Goal: Transaction & Acquisition: Book appointment/travel/reservation

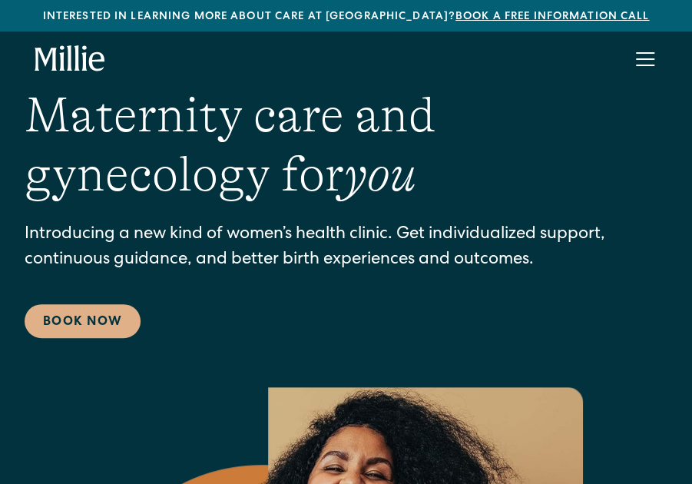
click at [633, 46] on div "menu" at bounding box center [645, 59] width 37 height 37
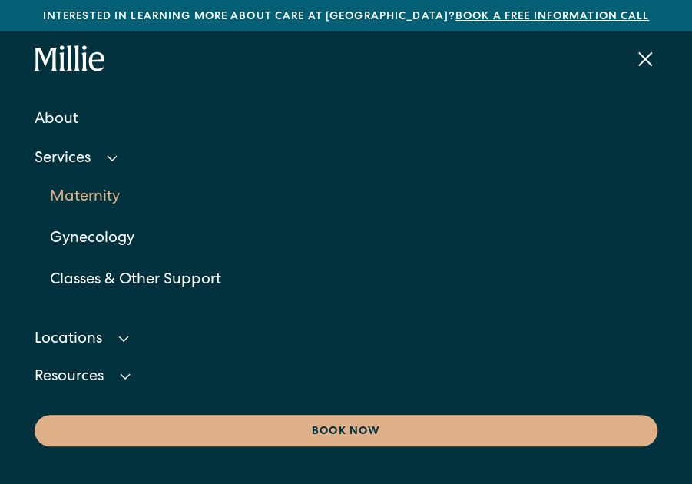
click at [100, 191] on link "Maternity" at bounding box center [354, 197] width 608 height 41
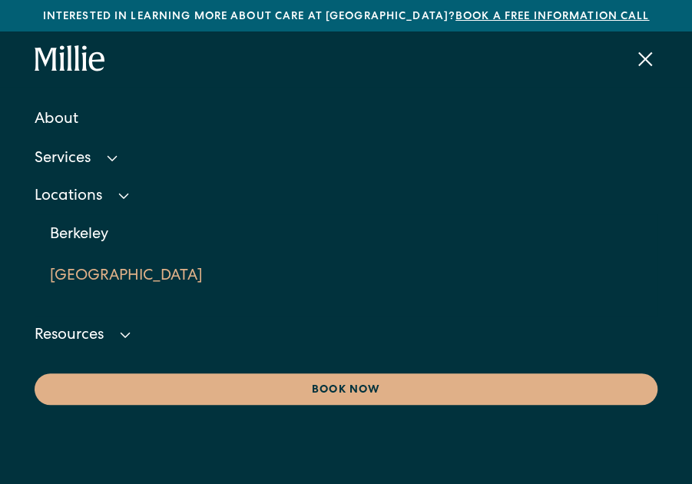
click at [89, 277] on link "[GEOGRAPHIC_DATA]" at bounding box center [354, 276] width 608 height 41
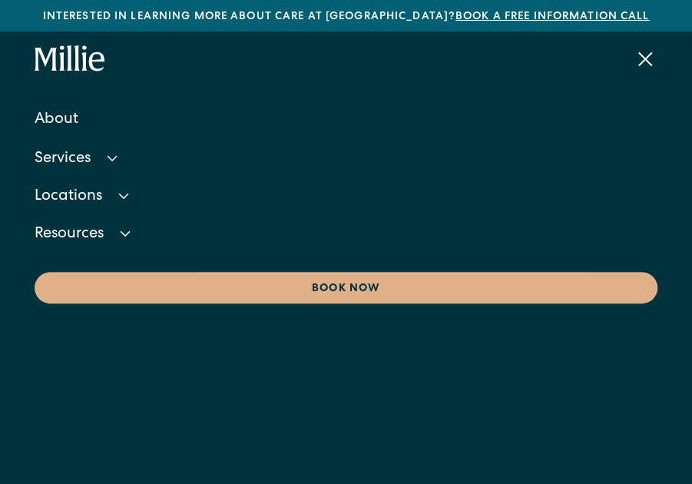
click at [640, 52] on div "menu" at bounding box center [645, 59] width 37 height 37
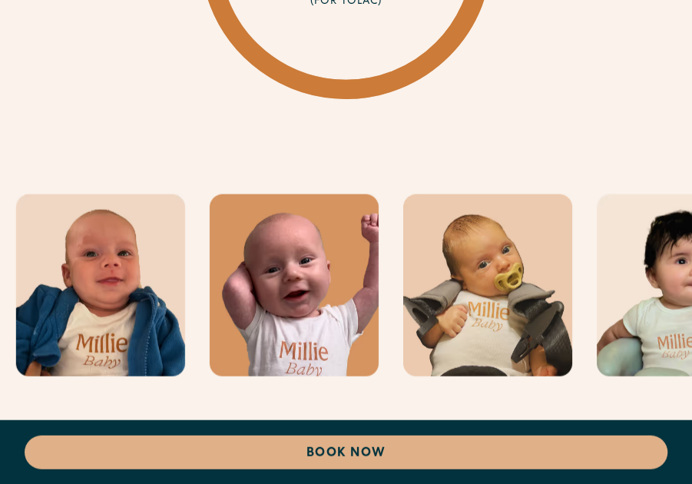
scroll to position [5648, 0]
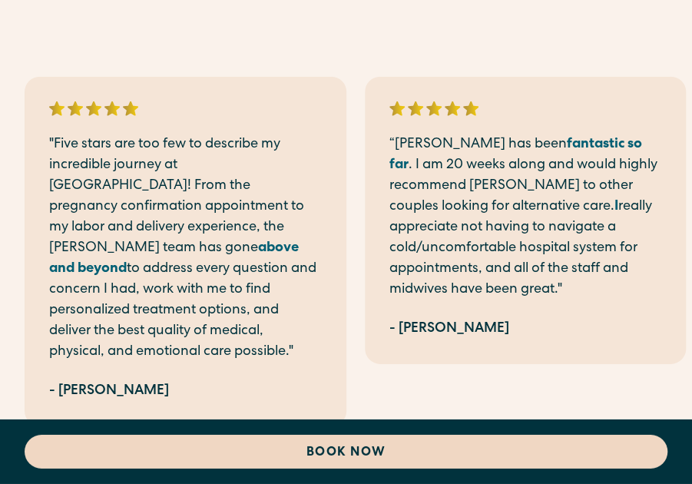
click at [326, 456] on link "Book Now" at bounding box center [346, 452] width 643 height 34
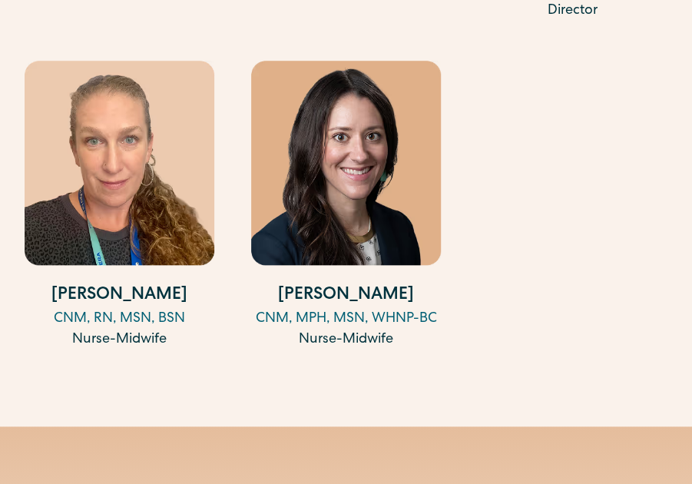
scroll to position [2503, 0]
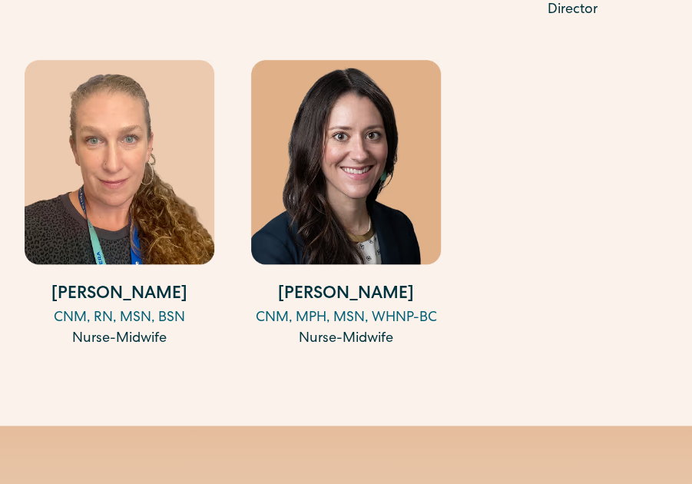
click at [116, 175] on img at bounding box center [120, 162] width 190 height 204
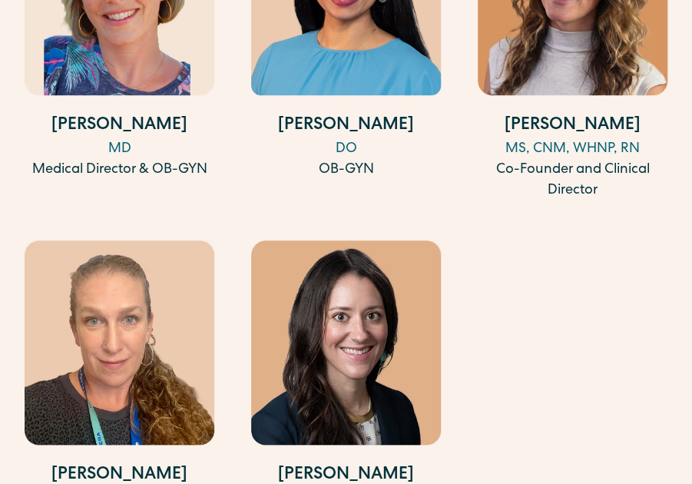
scroll to position [2405, 0]
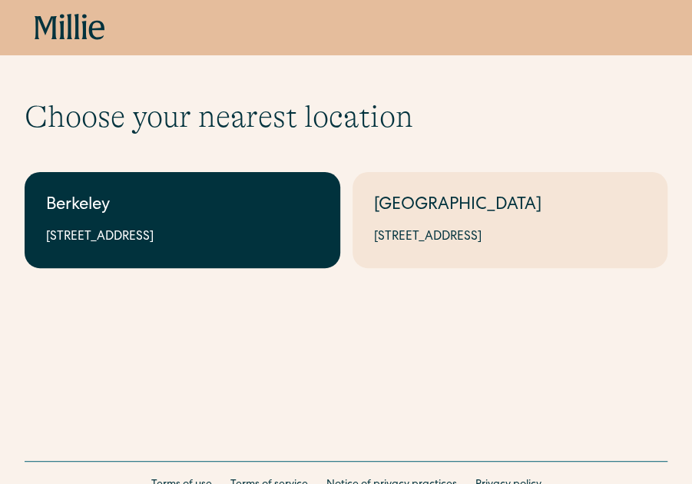
click at [174, 207] on div "Berkeley" at bounding box center [182, 206] width 273 height 25
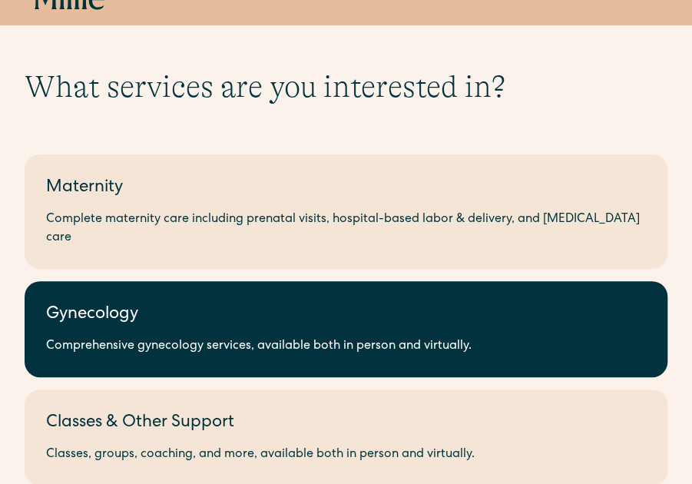
scroll to position [32, 0]
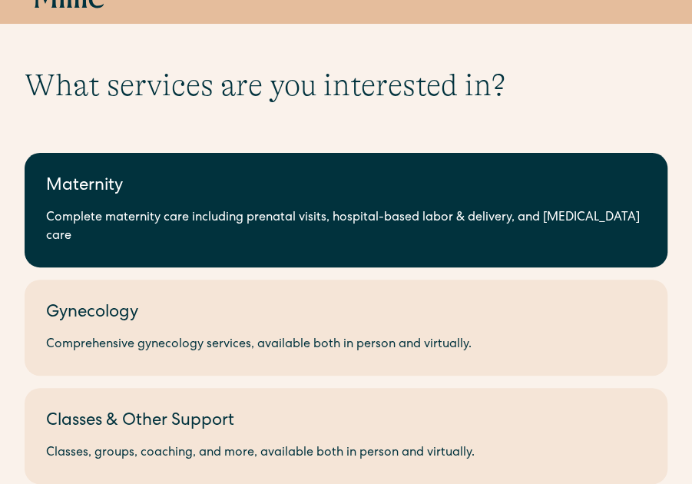
click at [211, 230] on link "Maternity Complete maternity care including prenatal visits, hospital-based lab…" at bounding box center [346, 210] width 643 height 114
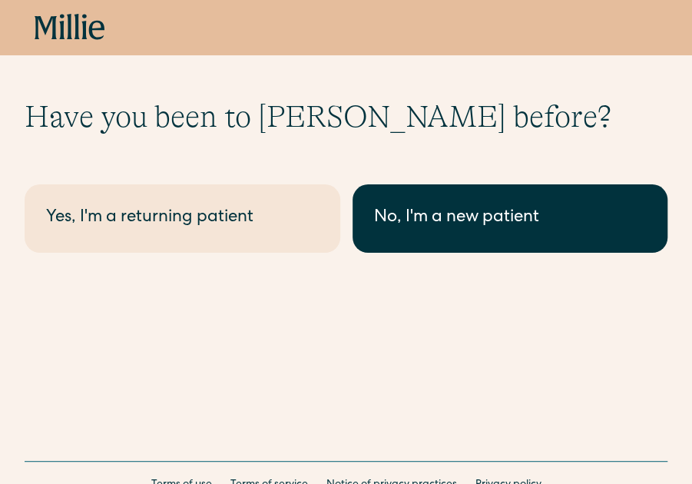
click at [472, 217] on div "No, I'm a new patient" at bounding box center [510, 218] width 273 height 25
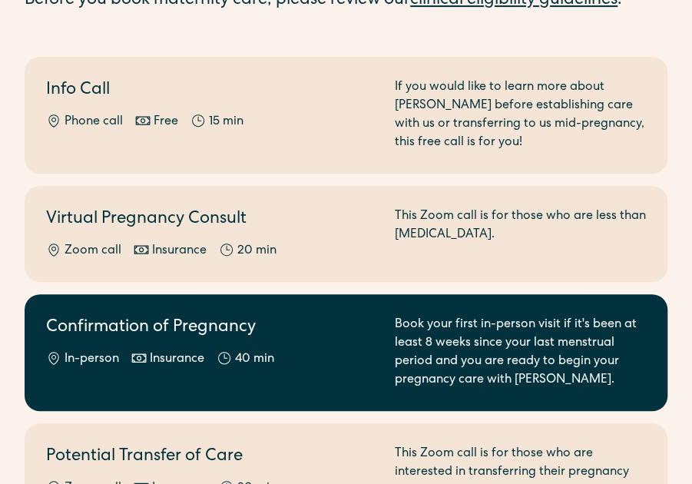
scroll to position [158, 0]
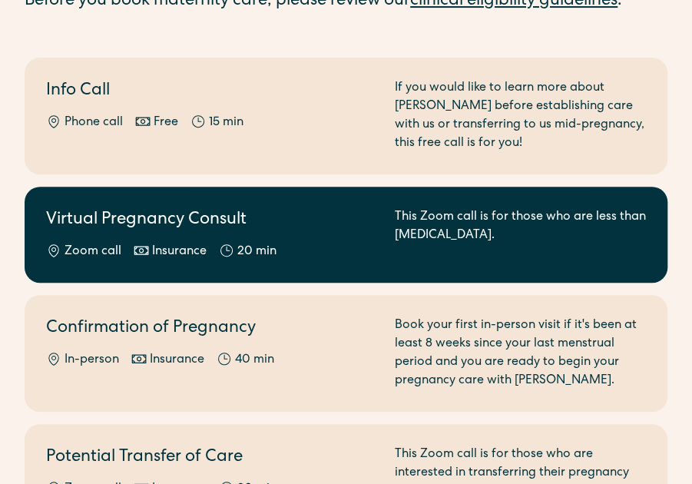
click at [343, 233] on h2 "Virtual Pregnancy Consult" at bounding box center [211, 220] width 330 height 25
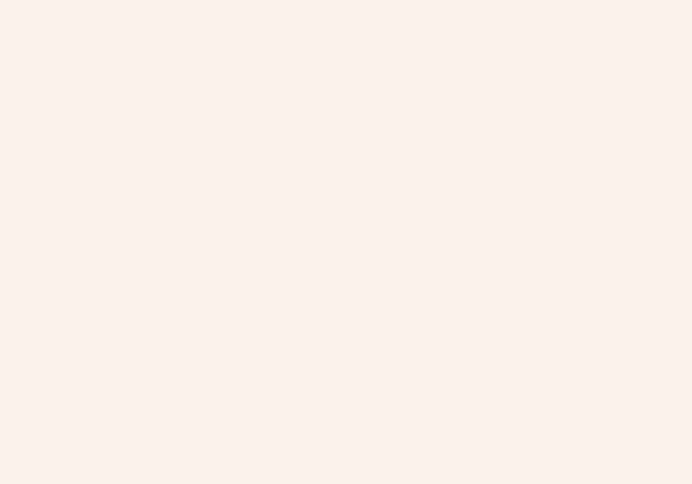
scroll to position [455, 0]
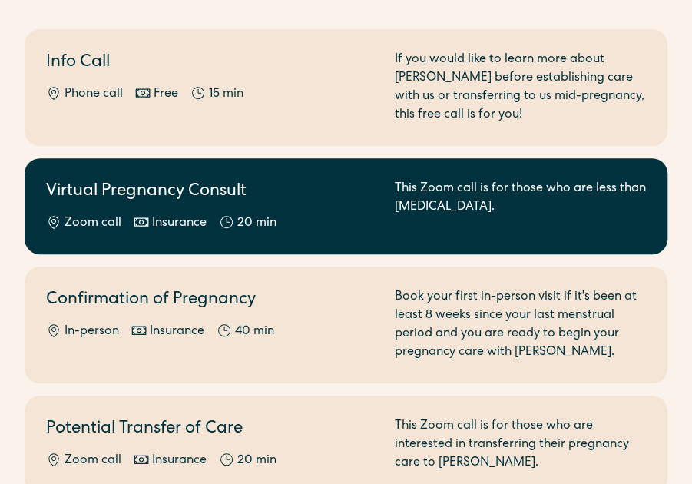
scroll to position [187, 0]
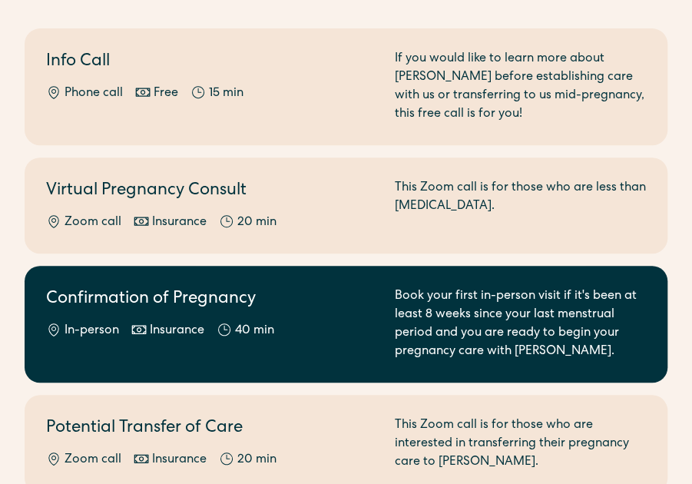
click at [217, 337] on div "40 min" at bounding box center [246, 331] width 58 height 18
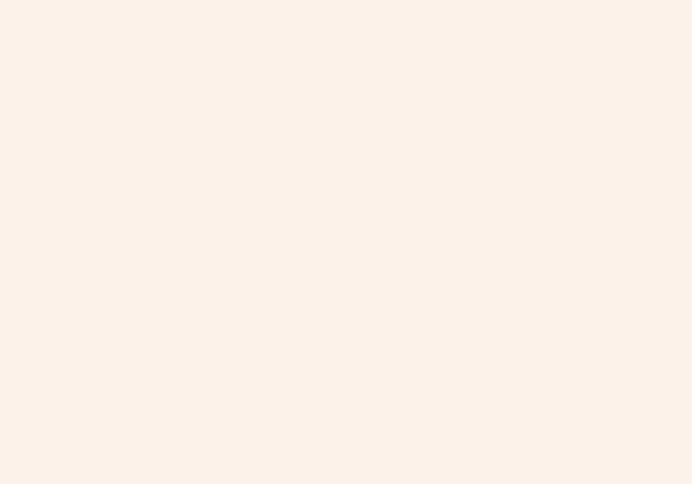
scroll to position [555, 0]
